Goal: Task Accomplishment & Management: Use online tool/utility

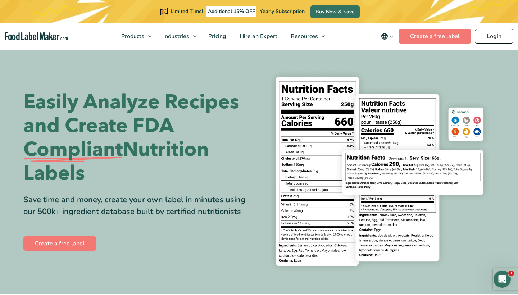
click at [490, 37] on link "Login" at bounding box center [494, 36] width 39 height 14
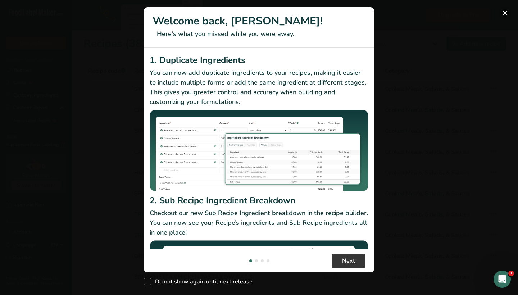
click at [507, 13] on button "New Features" at bounding box center [505, 13] width 12 height 12
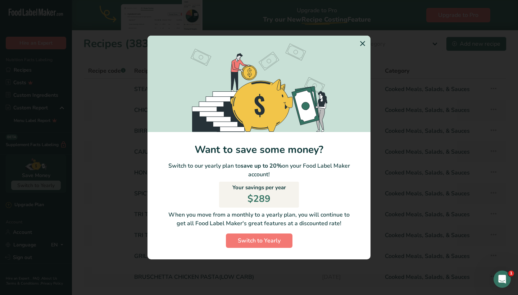
click at [366, 42] on icon "Switch to Yearly Modal" at bounding box center [362, 43] width 9 height 13
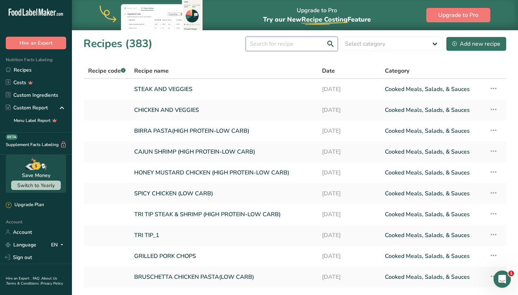
click at [270, 42] on input "text" at bounding box center [292, 44] width 92 height 14
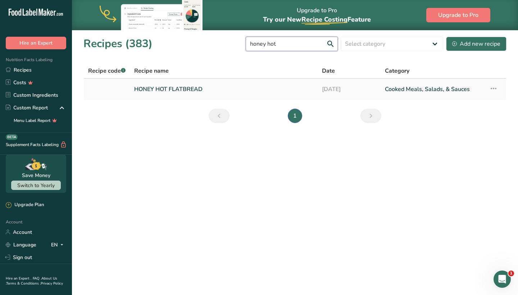
type input "honey hot"
click at [220, 90] on link "HONEY HOT FLATBREAD" at bounding box center [223, 89] width 179 height 15
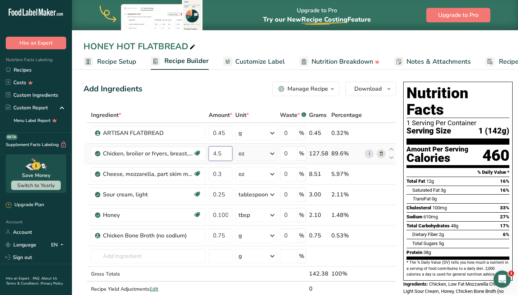
click at [219, 155] on input "4.5" at bounding box center [221, 153] width 24 height 14
click at [224, 155] on input "4.5" at bounding box center [221, 153] width 24 height 14
type input "4"
click at [237, 88] on div "Add Ingredients Manage Recipe Delete Recipe Duplicate Recipe Scale Recipe Save …" at bounding box center [239, 89] width 313 height 14
click at [226, 154] on input "4" at bounding box center [221, 153] width 24 height 14
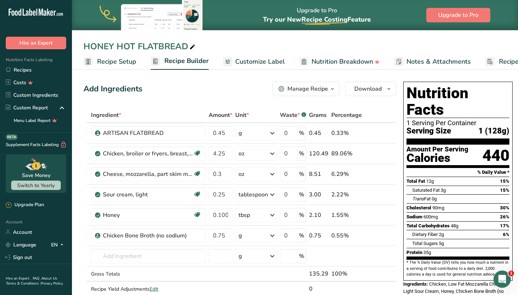
click at [228, 89] on div "Add Ingredients Manage Recipe Delete Recipe Duplicate Recipe Scale Recipe Save …" at bounding box center [239, 89] width 313 height 14
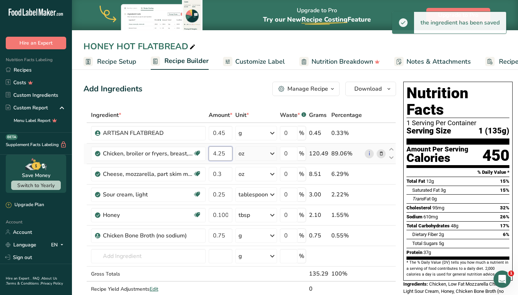
click at [226, 155] on input "4.25" at bounding box center [221, 153] width 24 height 14
type input "4"
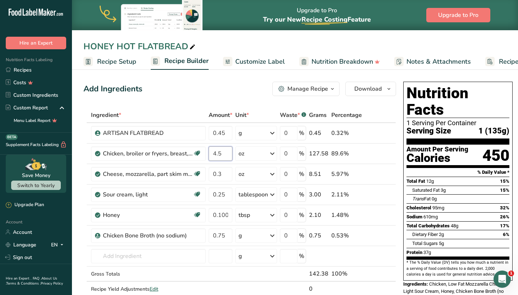
type input "4.5"
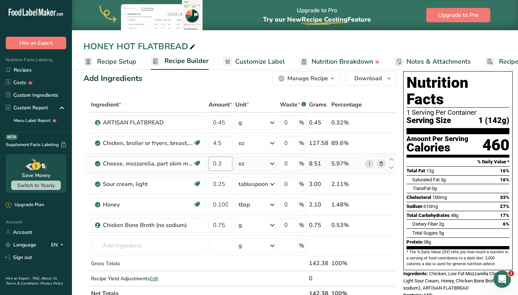
scroll to position [8, 0]
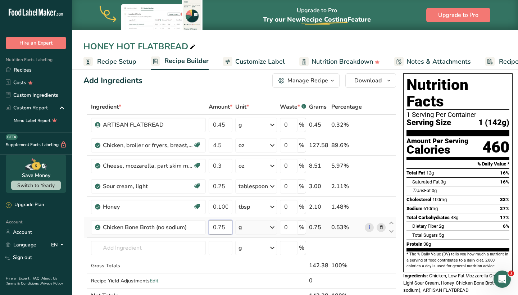
click at [228, 228] on input "0.75" at bounding box center [221, 227] width 24 height 14
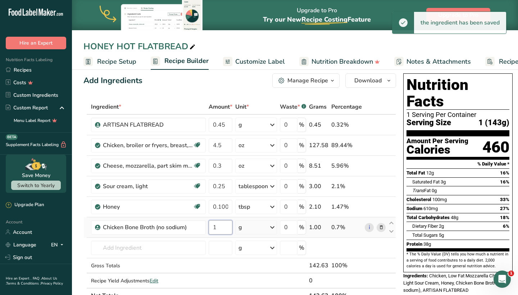
click at [226, 231] on input "1" at bounding box center [221, 227] width 24 height 14
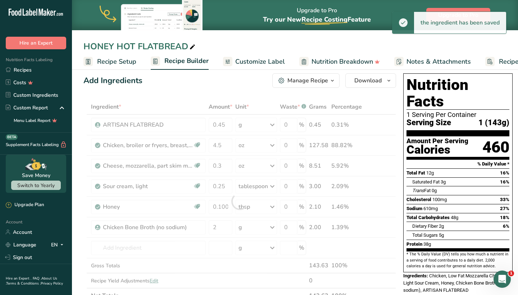
click at [226, 108] on div "Ingredient * Amount * Unit * Waste * .a-a{fill:#347362;}.b-a{fill:#fff;} Grams …" at bounding box center [239, 201] width 313 height 204
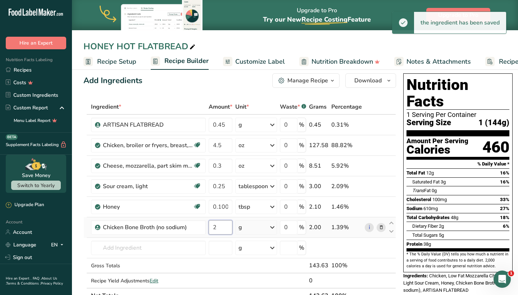
click at [219, 229] on input "2" at bounding box center [221, 227] width 24 height 14
click at [219, 228] on input "2" at bounding box center [221, 227] width 24 height 14
type input "2"
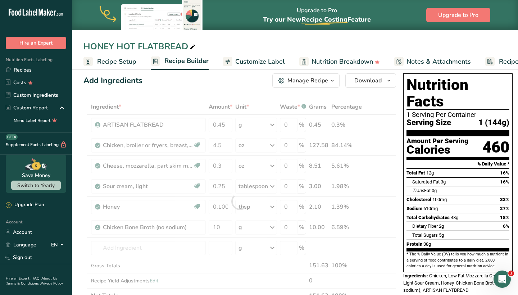
click at [252, 80] on div "Add Ingredients Manage Recipe Delete Recipe Duplicate Recipe Scale Recipe Save …" at bounding box center [239, 80] width 313 height 14
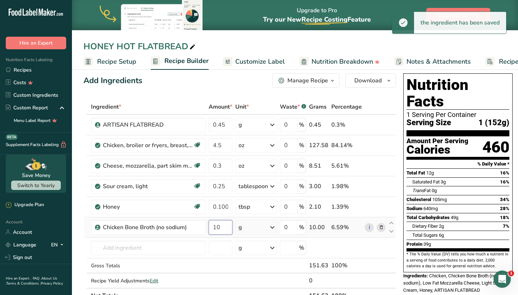
click at [226, 230] on input "10" at bounding box center [221, 227] width 24 height 14
click at [241, 230] on div "Ingredient * Amount * Unit * Waste * .a-a{fill:#347362;}.b-a{fill:#fff;} Grams …" at bounding box center [239, 201] width 313 height 204
click at [252, 227] on div "g" at bounding box center [256, 227] width 42 height 14
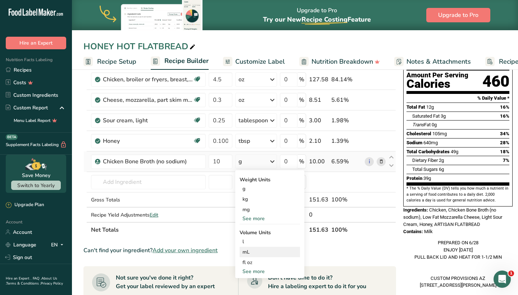
scroll to position [76, 0]
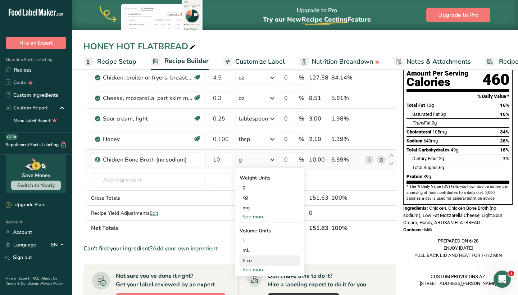
click at [259, 261] on div "fl oz" at bounding box center [270, 261] width 55 height 8
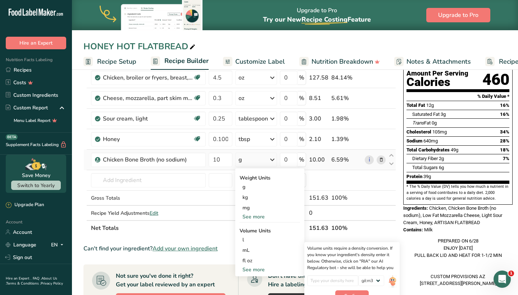
click at [257, 217] on div "See more" at bounding box center [270, 217] width 60 height 8
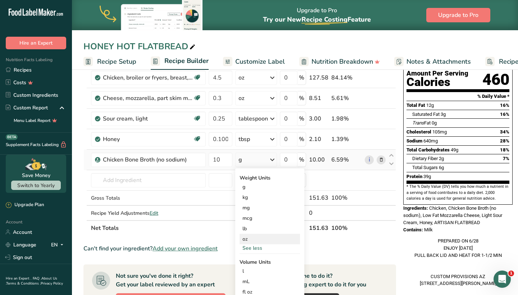
click at [256, 238] on div "oz" at bounding box center [270, 239] width 60 height 10
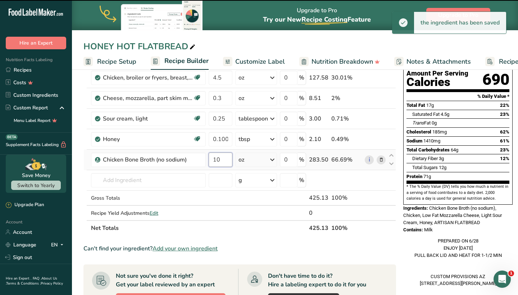
click at [228, 160] on input "10" at bounding box center [221, 160] width 24 height 14
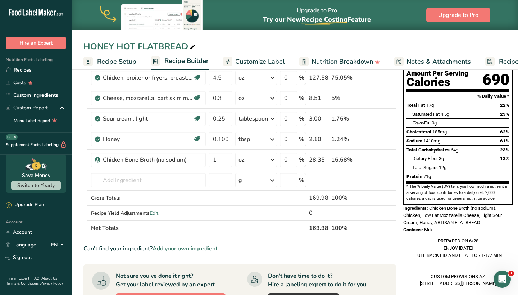
click at [258, 46] on div "HONEY HOT FLATBREAD Recipe Setup Recipe Builder Customize Label Nutrition Break…" at bounding box center [295, 233] width 446 height 485
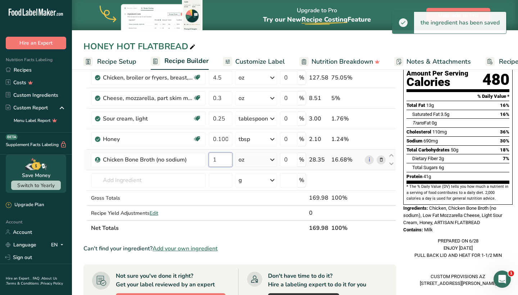
click at [223, 165] on input "1" at bounding box center [221, 160] width 24 height 14
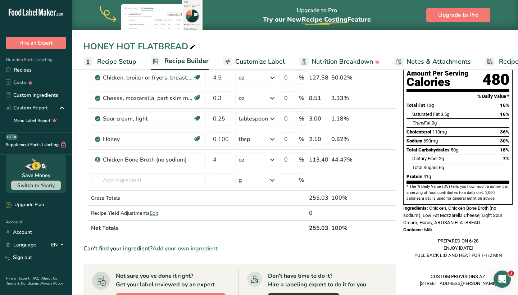
click at [255, 45] on div "HONEY HOT FLATBREAD Recipe Setup Recipe Builder Customize Label Nutrition Break…" at bounding box center [295, 233] width 446 height 485
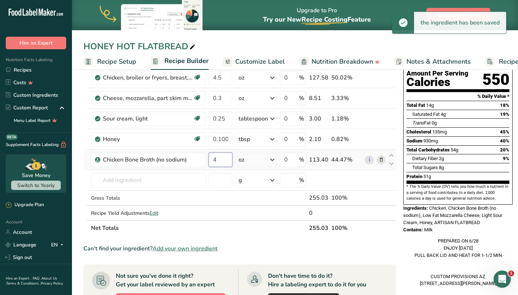
click at [223, 159] on input "4" at bounding box center [221, 160] width 24 height 14
click at [252, 47] on div "HONEY HOT FLATBREAD Recipe Setup Recipe Builder Customize Label Nutrition Break…" at bounding box center [295, 233] width 446 height 485
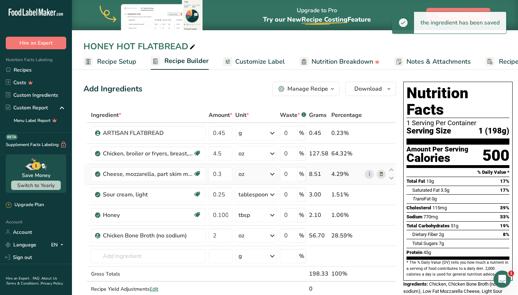
scroll to position [0, 0]
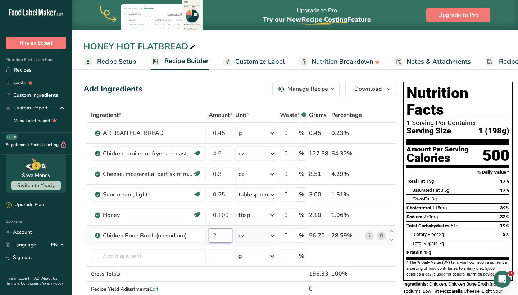
click at [225, 232] on input "2" at bounding box center [221, 235] width 24 height 14
type input "1"
type input "1.5"
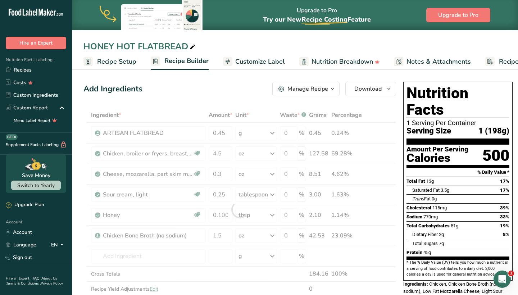
click at [254, 92] on div "Add Ingredients Manage Recipe Delete Recipe Duplicate Recipe Scale Recipe Save …" at bounding box center [239, 89] width 313 height 14
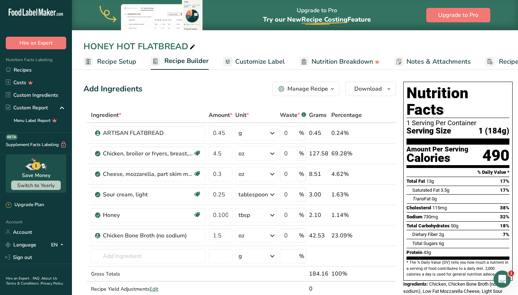
click at [273, 57] on span "Customize Label" at bounding box center [260, 62] width 50 height 10
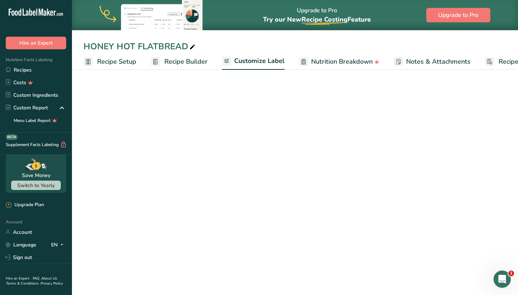
scroll to position [0, 43]
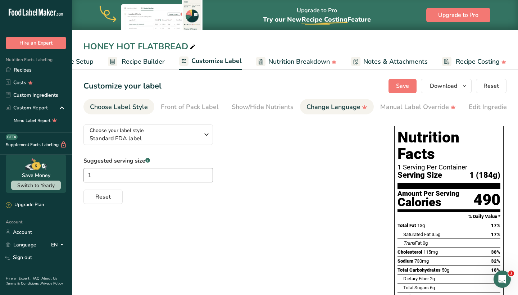
click at [348, 103] on div "Change Language" at bounding box center [337, 107] width 61 height 10
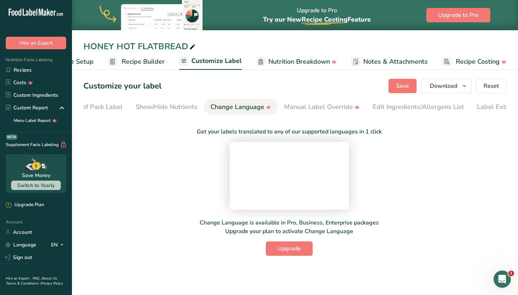
scroll to position [0, 117]
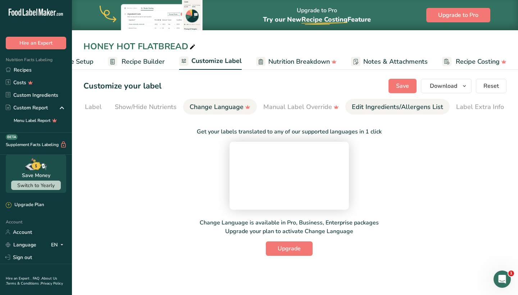
click at [446, 104] on li "Edit Ingredients/Allergens List" at bounding box center [397, 106] width 104 height 15
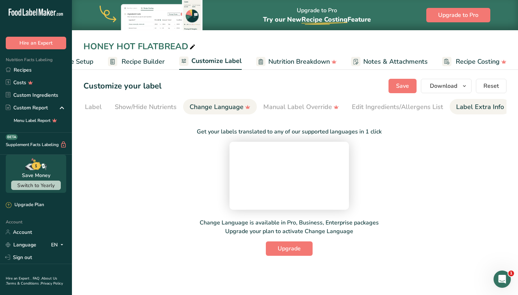
click at [457, 107] on div "Label Extra Info" at bounding box center [480, 107] width 48 height 10
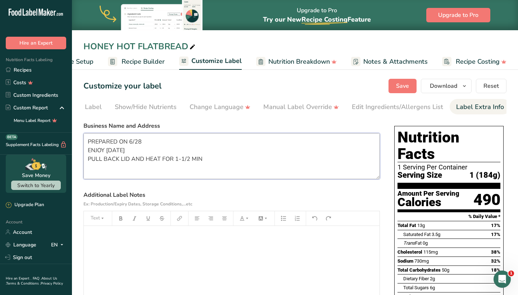
click at [146, 141] on textarea "PREPARED ON 6/28 ENJOY WITHIN 6 DAYS PULL BACK LID AND HEAT FOR 1-1/2 MIN CUSTO…" at bounding box center [231, 156] width 296 height 46
click at [395, 86] on button "Save" at bounding box center [403, 86] width 28 height 14
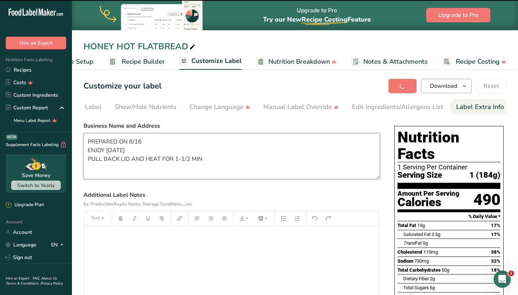
type textarea "PREPARED ON 8/16 ENJOY WITHIN 6 DAYS PULL BACK LID AND HEAT FOR 1-1/2 MIN CUSTO…"
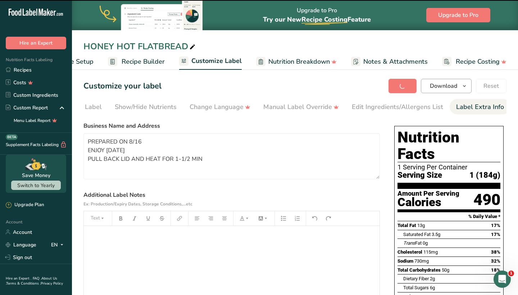
click at [439, 86] on span "Download" at bounding box center [443, 86] width 27 height 9
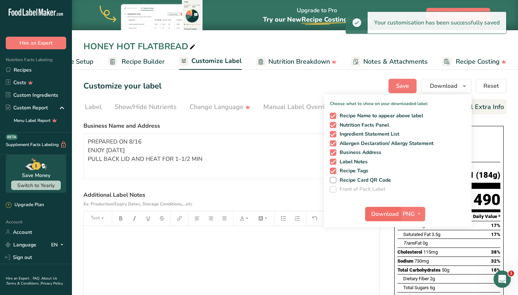
click at [389, 217] on span "Download" at bounding box center [384, 214] width 27 height 9
click at [65, 71] on div at bounding box center [259, 147] width 518 height 295
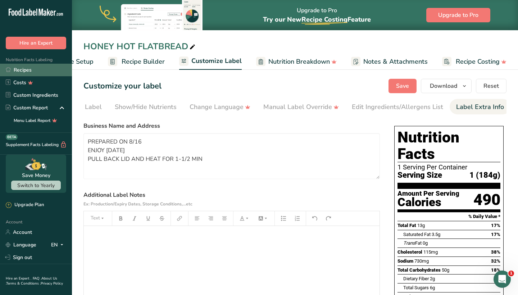
click at [58, 69] on link "Recipes" at bounding box center [36, 70] width 72 height 13
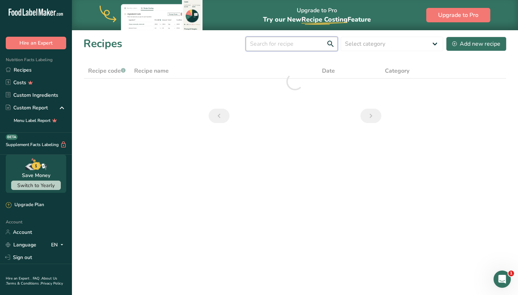
click at [279, 45] on input "text" at bounding box center [292, 44] width 92 height 14
type input "orange chicken"
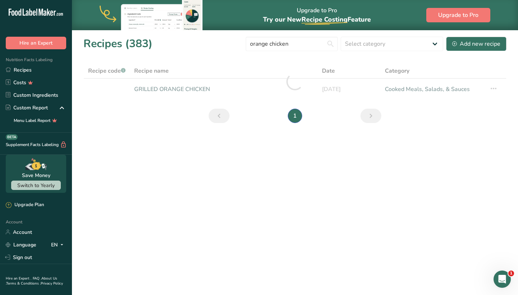
click at [250, 89] on div at bounding box center [294, 81] width 423 height 37
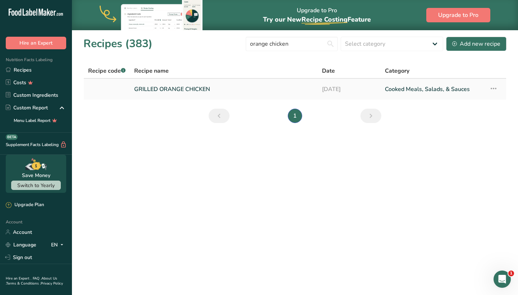
click at [240, 90] on link "GRILLED ORANGE CHICKEN" at bounding box center [223, 89] width 179 height 15
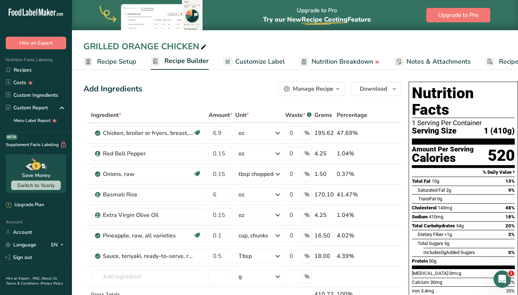
click at [281, 59] on span "Customize Label" at bounding box center [260, 62] width 50 height 10
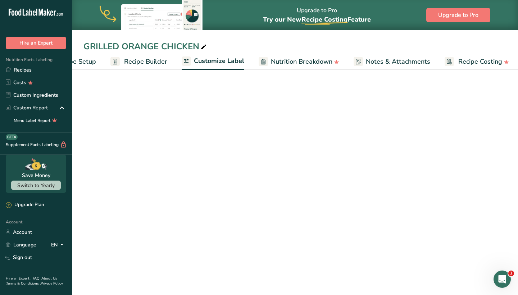
scroll to position [0, 43]
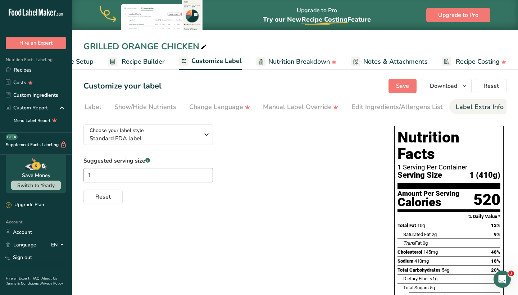
click at [488, 106] on div "Label Extra Info" at bounding box center [480, 107] width 48 height 10
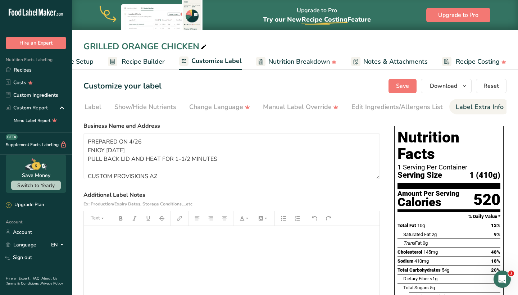
scroll to position [0, 117]
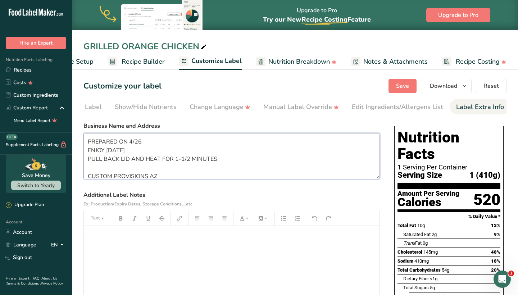
click at [149, 142] on textarea "PREPARED ON 4/26 ENJOY WITHIN 6 DAYS PULL BACK LID AND HEAT FOR 1-1/2 MINUTES C…" at bounding box center [231, 156] width 296 height 46
type textarea "PREPARED ON 8/15 ENJOY WITHIN 6 DAYS PULL BACK LID AND HEAT FOR 1-1/2 MINUTES C…"
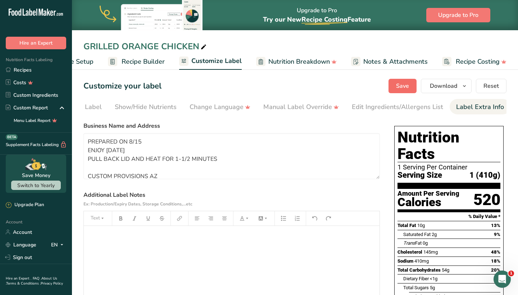
click at [395, 85] on button "Save" at bounding box center [403, 86] width 28 height 14
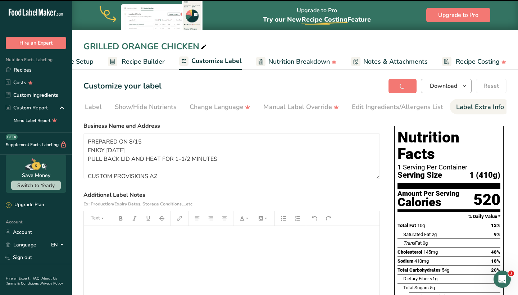
click at [430, 81] on button "Download" at bounding box center [446, 86] width 51 height 14
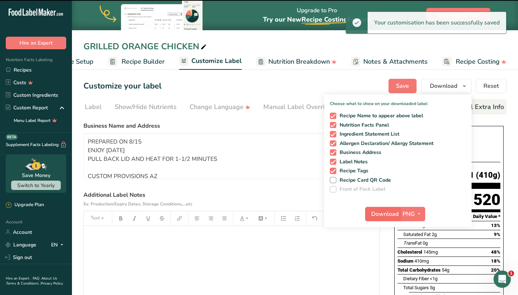
click at [374, 214] on span "Download" at bounding box center [384, 214] width 27 height 9
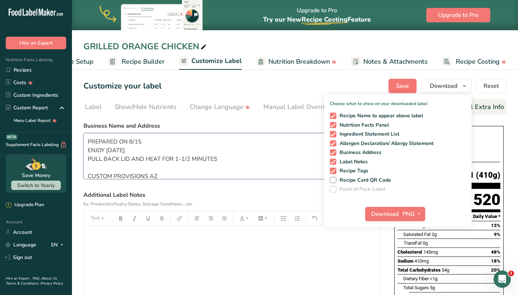
drag, startPoint x: 406, startPoint y: 295, endPoint x: 203, endPoint y: 171, distance: 237.9
click at [203, 171] on textarea "PREPARED ON 8/15 ENJOY WITHIN 6 DAYS PULL BACK LID AND HEAT FOR 1-1/2 MINUTES C…" at bounding box center [231, 156] width 296 height 46
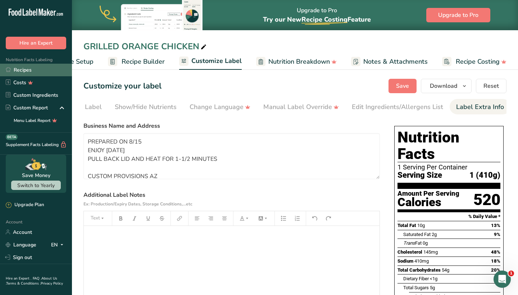
click at [53, 70] on link "Recipes" at bounding box center [36, 70] width 72 height 13
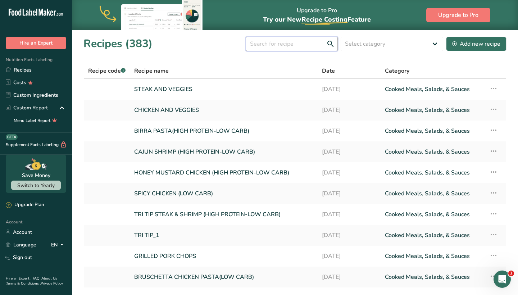
click at [268, 49] on input "text" at bounding box center [292, 44] width 92 height 14
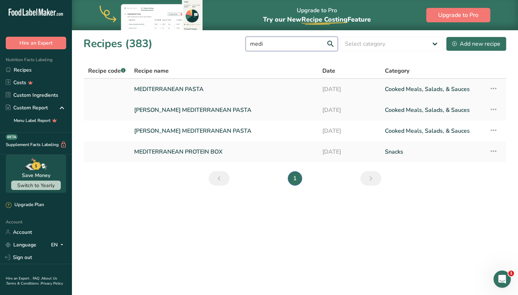
type input "medi"
click at [199, 89] on link "MEDITERRANEAN PASTA" at bounding box center [224, 89] width 180 height 15
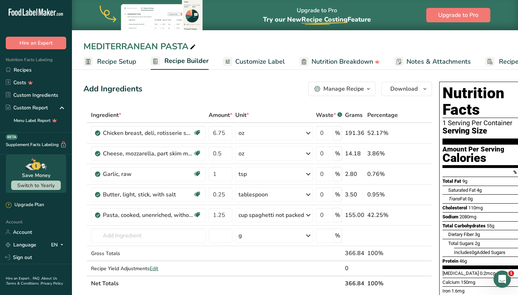
click at [246, 63] on span "Customize Label" at bounding box center [260, 62] width 50 height 10
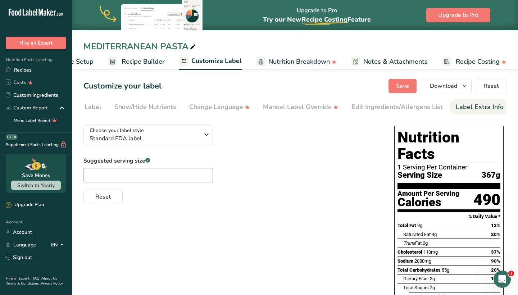
scroll to position [0, 117]
click at [471, 109] on div "Label Extra Info" at bounding box center [480, 107] width 48 height 10
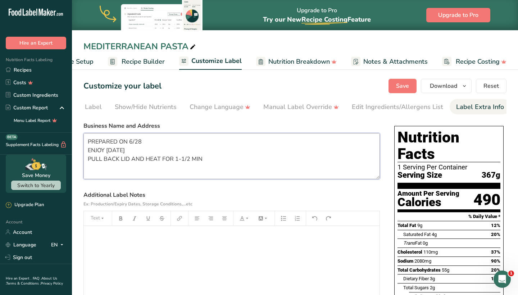
click at [148, 139] on textarea "PREPARED ON 6/28 ENJOY WITHIN 6 DAYS PULL BACK LID AND HEAT FOR 1-1/2 MIN CUSTO…" at bounding box center [231, 156] width 296 height 46
type textarea "PREPARED ON 8/15 ENJOY WITHIN 6 DAYS PULL BACK LID AND HEAT FOR 1-1/2 MIN CUSTO…"
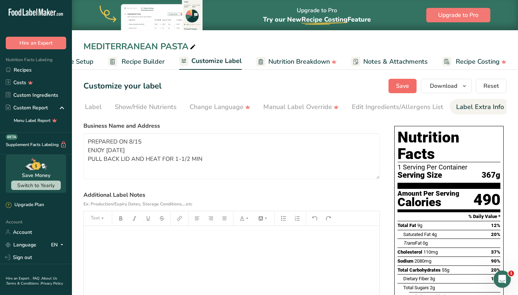
click at [402, 88] on span "Save" at bounding box center [402, 86] width 13 height 9
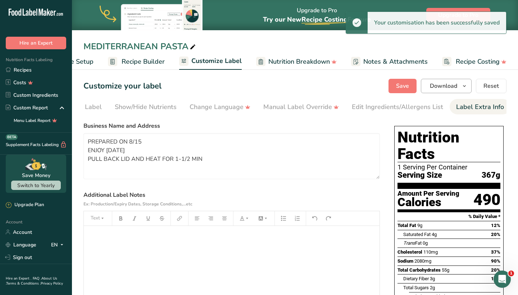
click at [444, 80] on button "Download" at bounding box center [446, 86] width 51 height 14
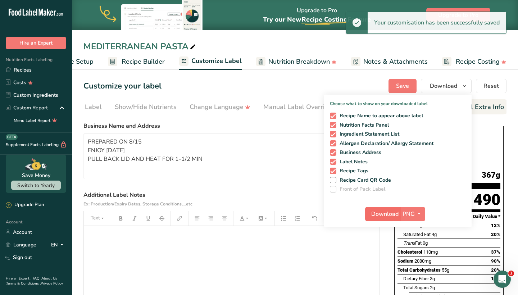
click at [386, 212] on span "Download" at bounding box center [384, 214] width 27 height 9
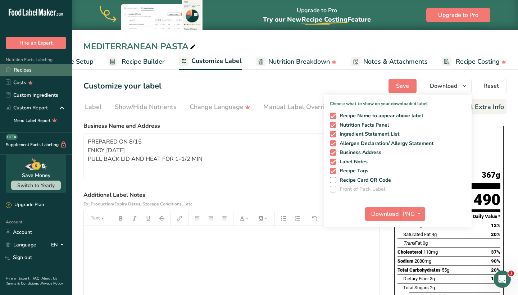
click at [42, 69] on link "Recipes" at bounding box center [36, 70] width 72 height 13
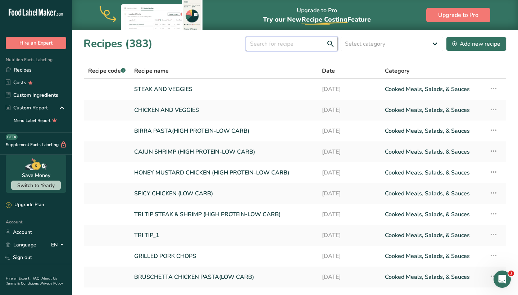
click at [307, 46] on input "text" at bounding box center [292, 44] width 92 height 14
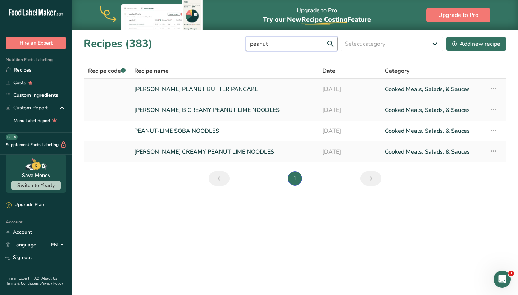
type input "peanut"
click at [234, 89] on link "REESE'S PEANUT BUTTER PANCAKE" at bounding box center [224, 89] width 180 height 15
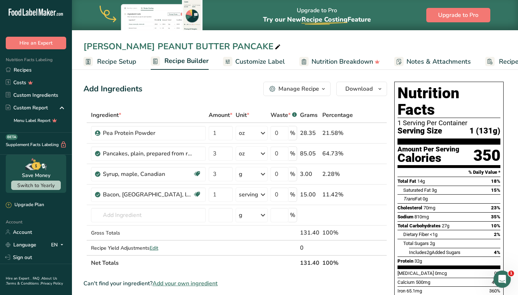
click at [234, 45] on div "REESE'S PEANUT BUTTER PANCAKE" at bounding box center [182, 46] width 199 height 13
drag, startPoint x: 234, startPoint y: 45, endPoint x: 195, endPoint y: 42, distance: 39.3
click at [195, 42] on input "REESE'S PEANUT BUTTER PANCAKE" at bounding box center [294, 46] width 423 height 13
drag, startPoint x: 121, startPoint y: 46, endPoint x: 84, endPoint y: 44, distance: 36.7
click at [84, 44] on input "REESE'S PEANUT BUTTER & HONEY PROTEIN PANACAKES" at bounding box center [294, 46] width 423 height 13
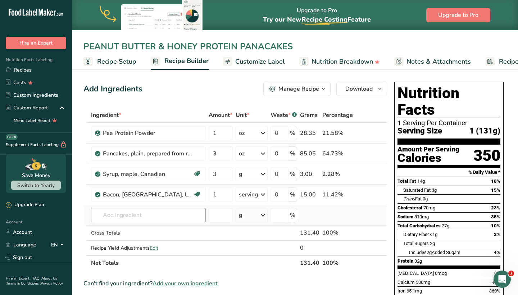
type input "PEANUT BUTTER & HONEY PROTEIN PANACAKES"
click at [118, 215] on input "text" at bounding box center [148, 215] width 115 height 14
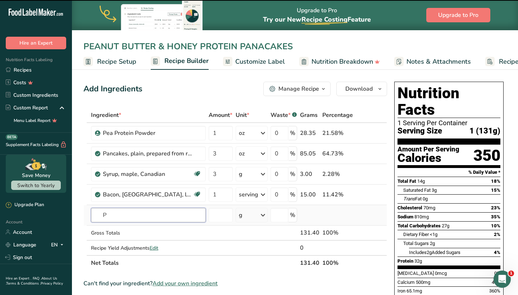
type input "PE"
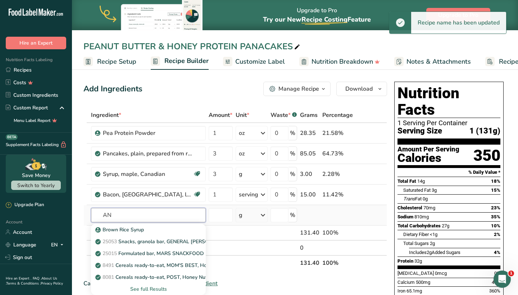
type input "A"
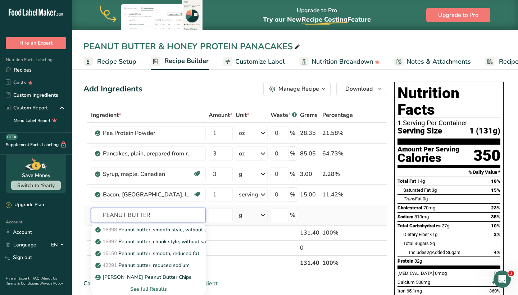
type input "PEANUT BUTTER"
click at [141, 288] on div "See full Results" at bounding box center [148, 289] width 103 height 8
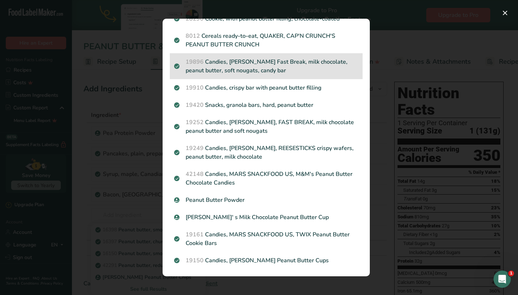
scroll to position [669, 0]
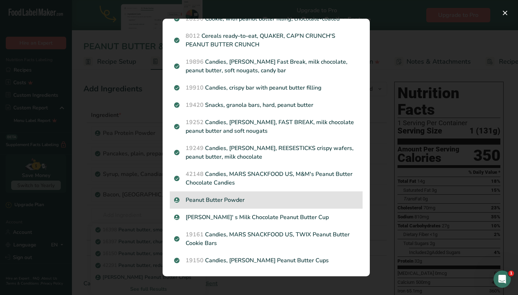
click at [243, 195] on div "Peanut Butter Powder" at bounding box center [266, 199] width 193 height 17
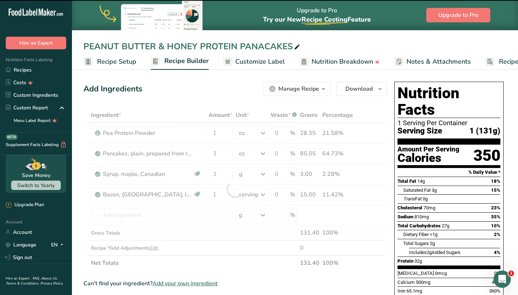
type input "0"
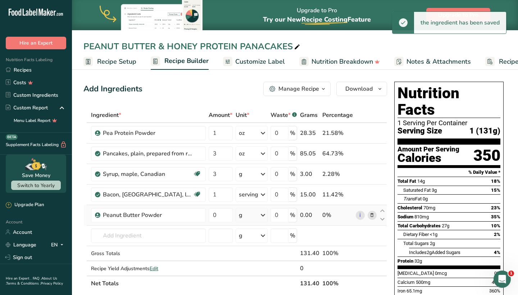
click at [257, 215] on div "g" at bounding box center [252, 215] width 32 height 14
click at [248, 240] on div "g" at bounding box center [270, 242] width 60 height 10
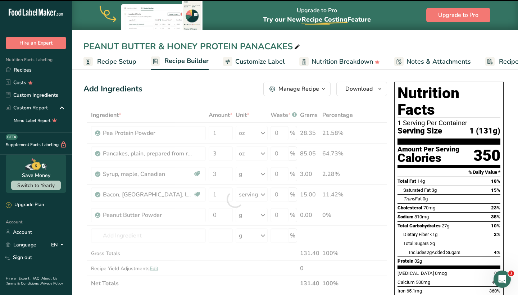
click at [218, 216] on div at bounding box center [235, 200] width 304 height 184
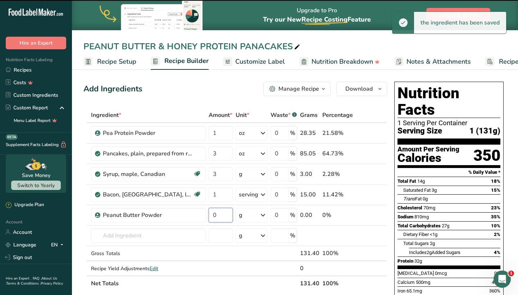
click at [218, 216] on input "0" at bounding box center [221, 215] width 24 height 14
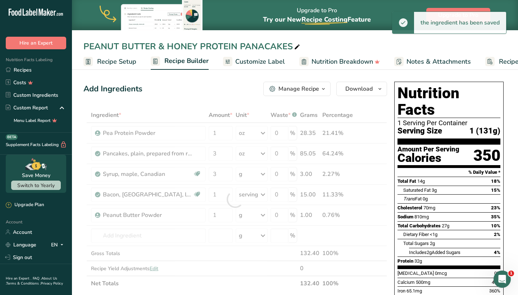
click at [236, 94] on div "Add Ingredients Manage Recipe Delete Recipe Duplicate Recipe Scale Recipe Save …" at bounding box center [235, 89] width 304 height 14
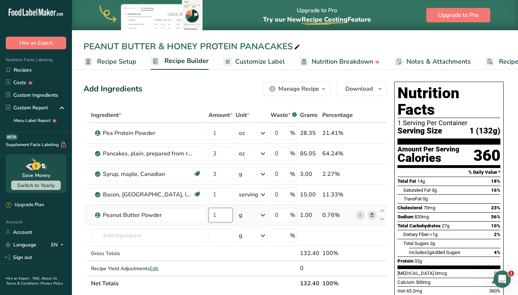
click at [213, 214] on input "1" at bounding box center [221, 215] width 24 height 14
type input "1"
type input "2"
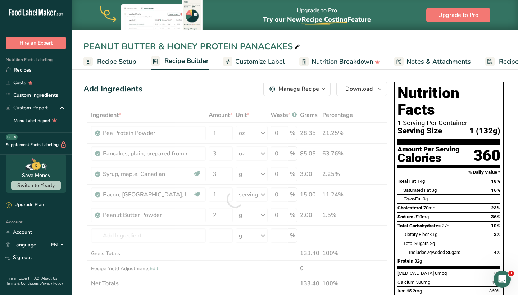
click at [234, 104] on div "Add Ingredients Manage Recipe Delete Recipe Duplicate Recipe Scale Recipe Save …" at bounding box center [237, 299] width 308 height 441
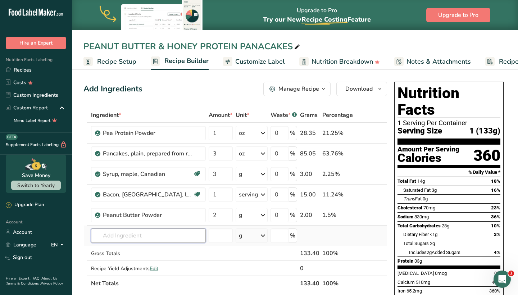
click at [144, 228] on input "text" at bounding box center [148, 235] width 115 height 14
click at [273, 58] on span "Customize Label" at bounding box center [260, 62] width 50 height 10
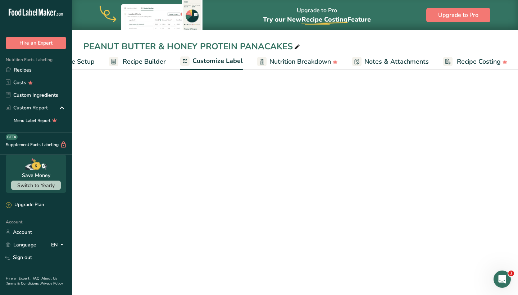
scroll to position [0, 43]
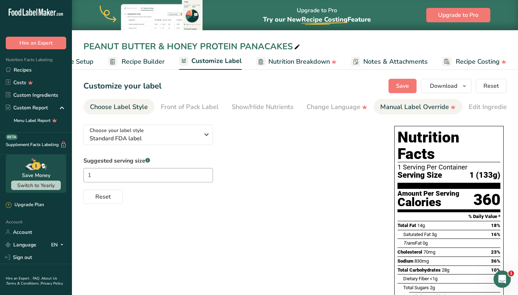
click at [407, 111] on div "Manual Label Override" at bounding box center [418, 107] width 76 height 10
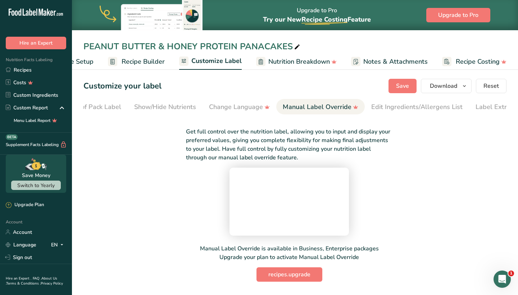
scroll to position [0, 117]
click at [468, 106] on div "Label Extra Info" at bounding box center [480, 107] width 48 height 10
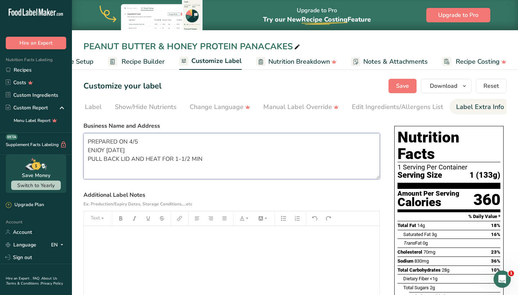
click at [144, 142] on textarea "PREPARED ON 4/5 ENJOY WITHIN 6 DAYS PULL BACK LID AND HEAT FOR 1-1/2 MIN CUSTOM…" at bounding box center [231, 156] width 296 height 46
type textarea "PREPARED ON 8/15 ENJOY WITHIN 6 DAYS PULL BACK LID AND HEAT FOR 1-1/2 MIN CUSTO…"
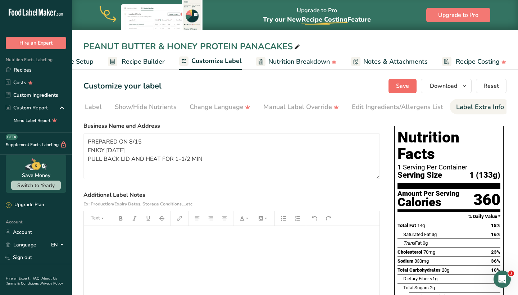
click at [405, 83] on span "Save" at bounding box center [402, 86] width 13 height 9
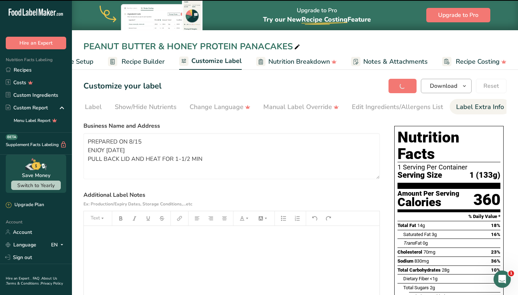
click at [431, 86] on span "Download" at bounding box center [443, 86] width 27 height 9
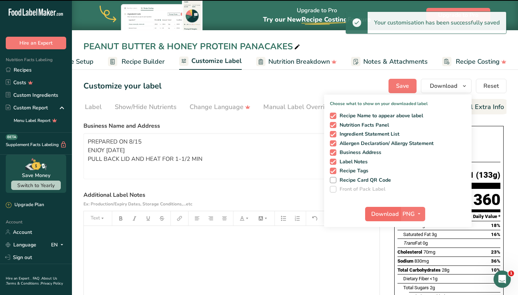
click at [373, 213] on span "Download" at bounding box center [384, 214] width 27 height 9
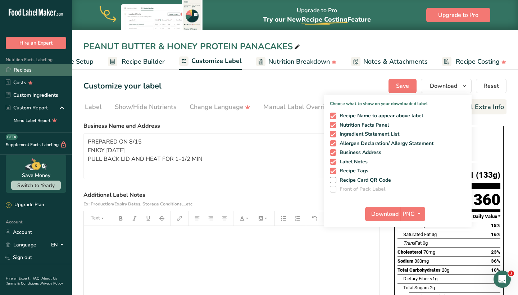
click at [34, 73] on link "Recipes" at bounding box center [36, 70] width 72 height 13
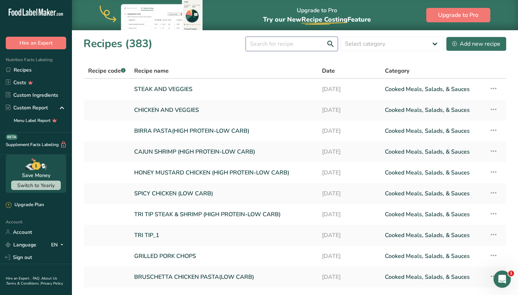
click at [297, 47] on input "text" at bounding box center [292, 44] width 92 height 14
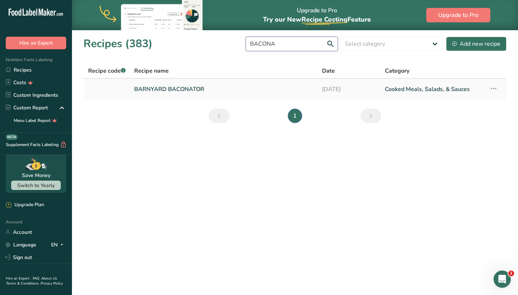
type input "BACONA"
click at [231, 94] on link "BARNYARD BACONATOR" at bounding box center [223, 89] width 179 height 15
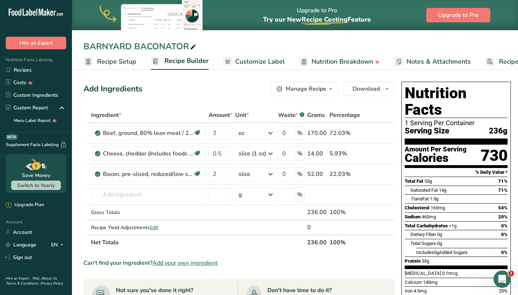
click at [269, 59] on span "Customize Label" at bounding box center [260, 62] width 50 height 10
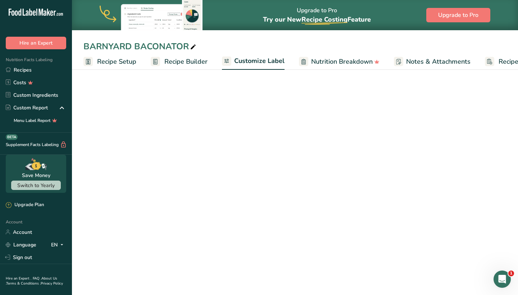
scroll to position [0, 43]
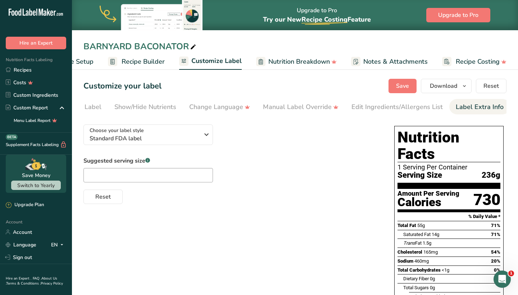
click at [465, 108] on div "Label Extra Info" at bounding box center [480, 107] width 48 height 10
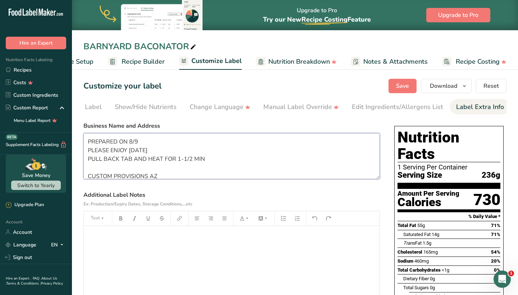
click at [145, 138] on textarea "PREPARED ON 8/9 PLEASE ENJOY WITHIN 6 DAYS PULL BACK TAB AND HEAT FOR 1-1/2 MIN…" at bounding box center [231, 156] width 296 height 46
type textarea "PREPARED ON 8/15 PLEASE ENJOY WITHIN 6 DAYS PULL BACK TAB AND HEAT FOR 1-1/2 MI…"
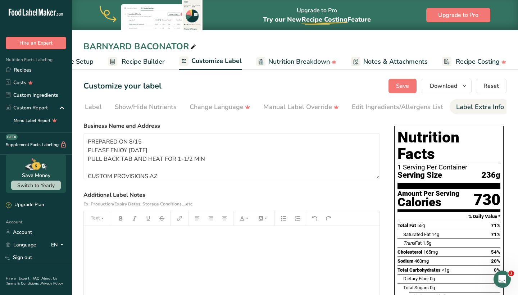
click at [388, 85] on div "Customize your label Save Download Choose what to show on your downloaded label…" at bounding box center [294, 86] width 423 height 14
click at [401, 88] on span "Save" at bounding box center [402, 86] width 13 height 9
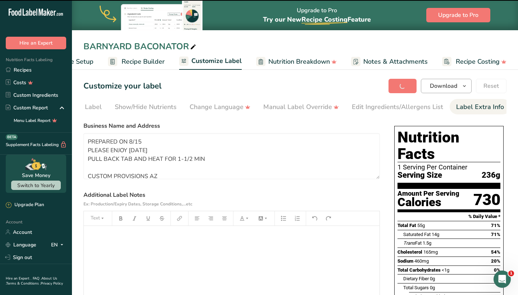
click at [435, 87] on span "Download" at bounding box center [443, 86] width 27 height 9
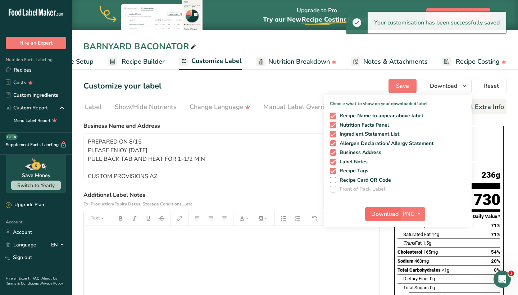
click at [377, 212] on span "Download" at bounding box center [384, 214] width 27 height 9
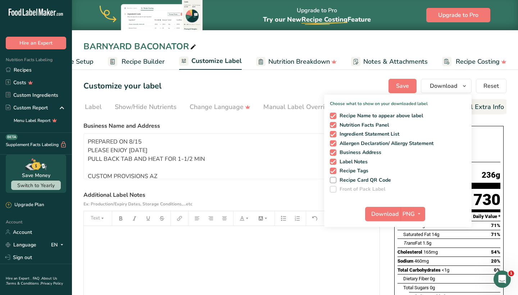
click at [240, 85] on div "Customize your label Save Download Choose what to show on your downloaded label…" at bounding box center [294, 86] width 423 height 14
